Goal: Information Seeking & Learning: Check status

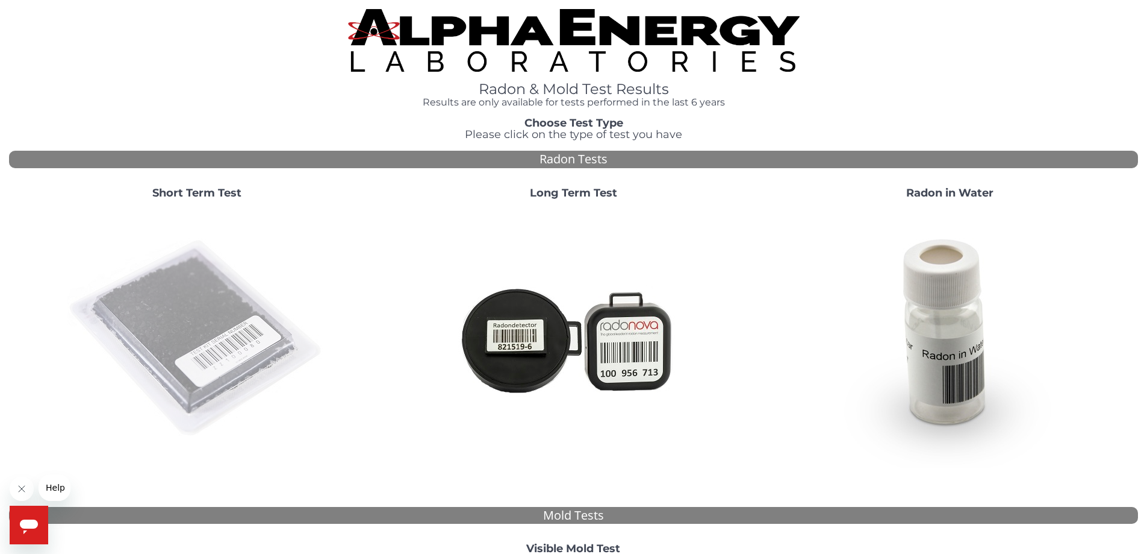
click at [226, 296] on img at bounding box center [196, 338] width 259 height 259
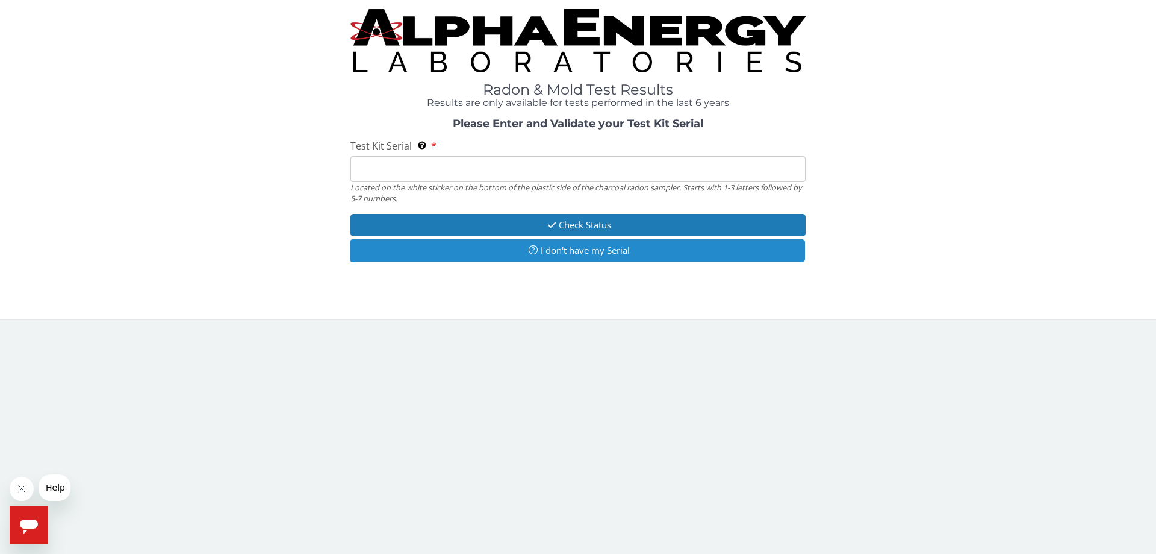
click at [576, 246] on button "I don't have my Serial" at bounding box center [577, 250] width 455 height 22
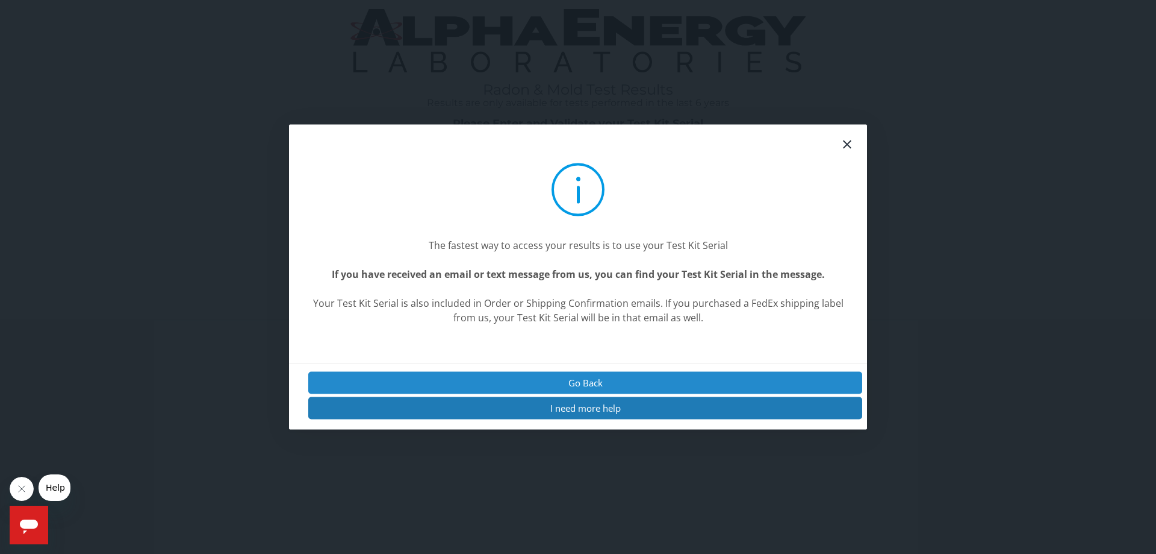
click at [578, 382] on button "Go Back" at bounding box center [585, 382] width 554 height 22
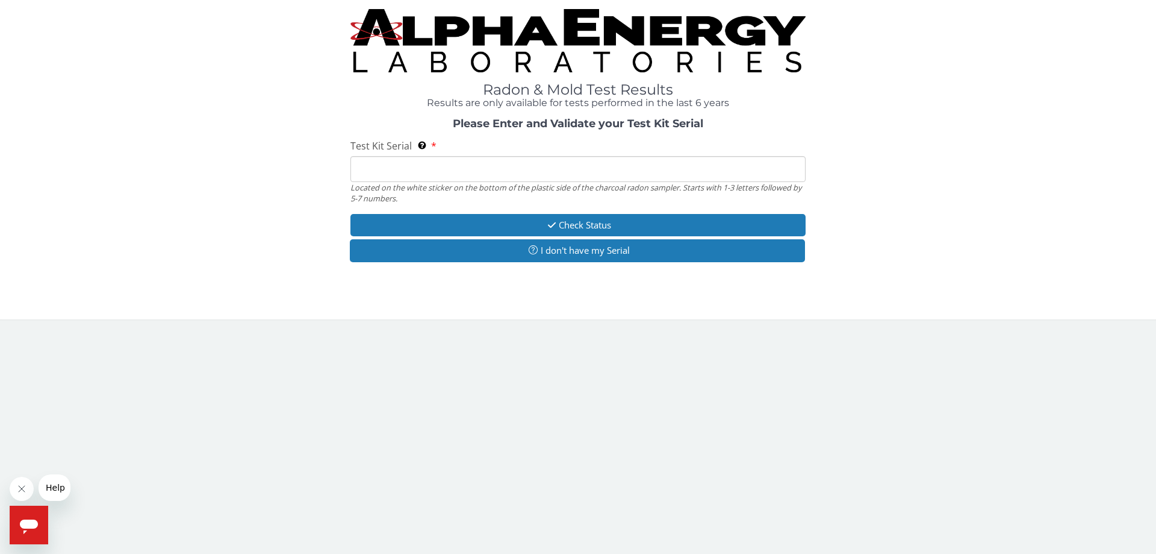
click at [489, 170] on input "Test Kit Serial Located on the white sticker on the bottom of the plastic side …" at bounding box center [578, 169] width 455 height 26
click at [559, 168] on input "Test Kit Serial Located on the white sticker on the bottom of the plastic side …" at bounding box center [578, 169] width 455 height 26
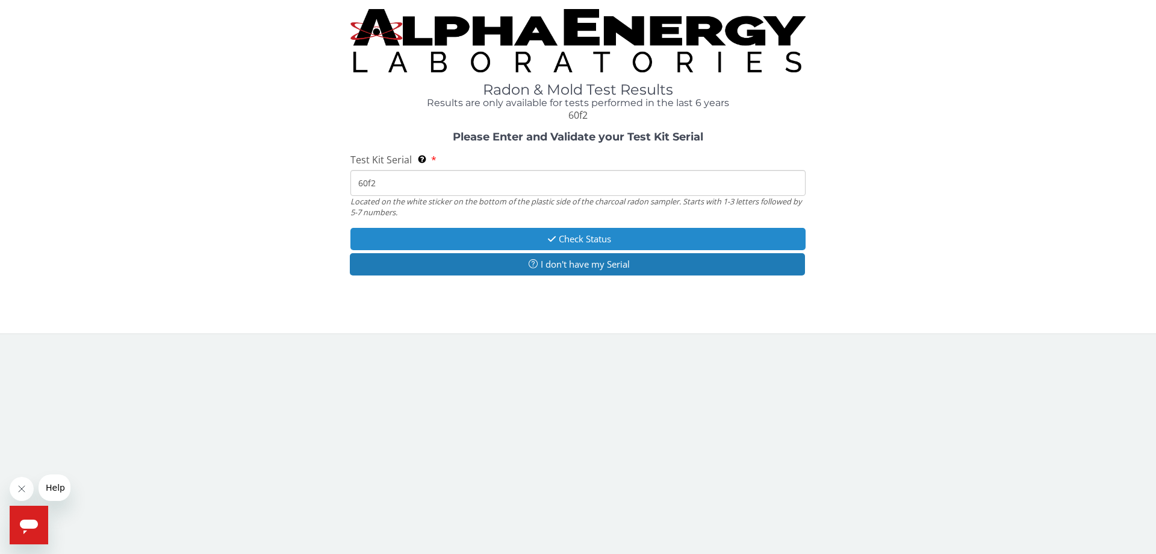
click at [614, 235] on button "Check Status" at bounding box center [578, 239] width 455 height 22
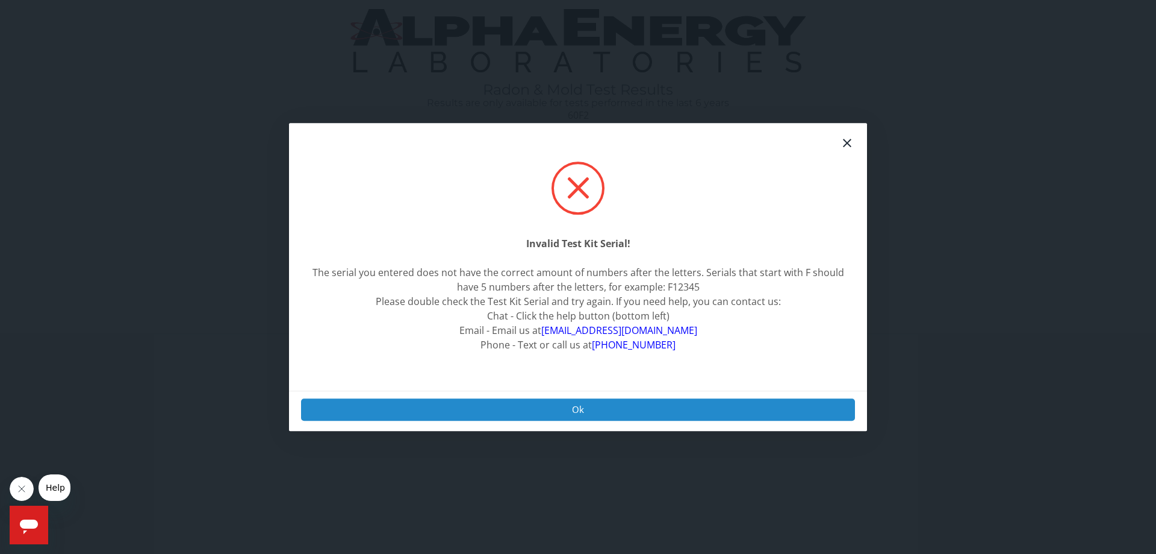
click at [513, 408] on button "Ok" at bounding box center [578, 409] width 554 height 22
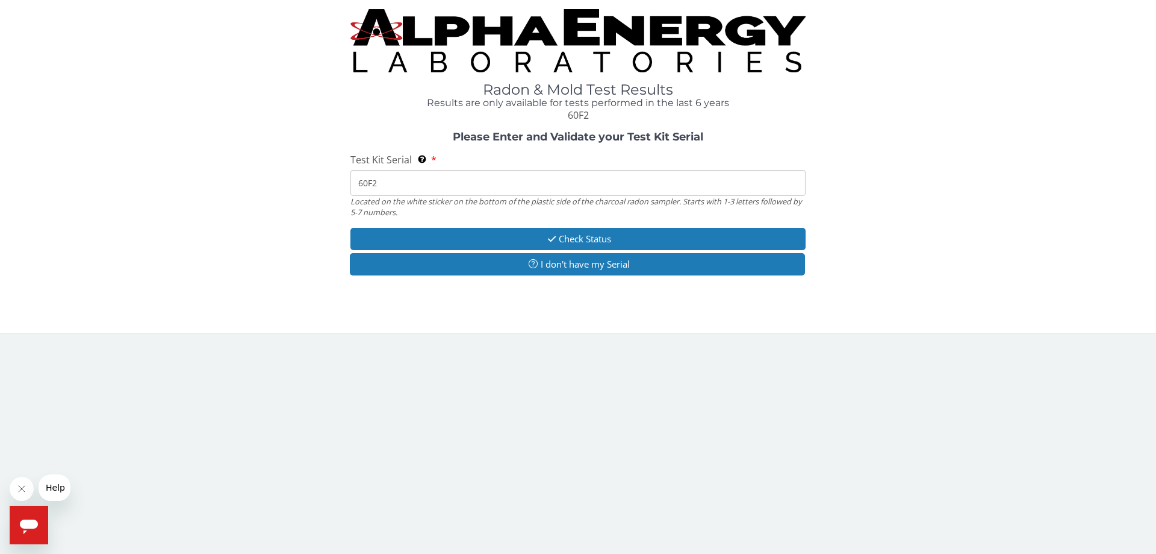
drag, startPoint x: 446, startPoint y: 185, endPoint x: 347, endPoint y: 184, distance: 99.4
click at [347, 184] on div "Please Enter and Validate your Test Kit Serial Test Kit Serial Located on the w…" at bounding box center [578, 204] width 1138 height 147
paste input "RA193309"
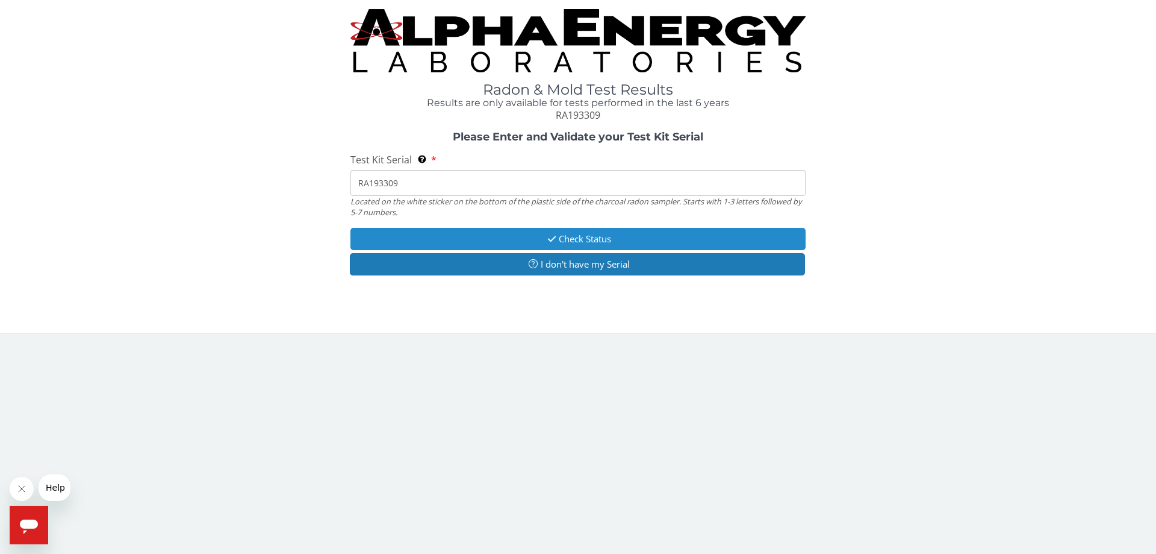
type input "RA193309"
click at [541, 235] on button "Check Status" at bounding box center [578, 239] width 455 height 22
